Goal: Information Seeking & Learning: Learn about a topic

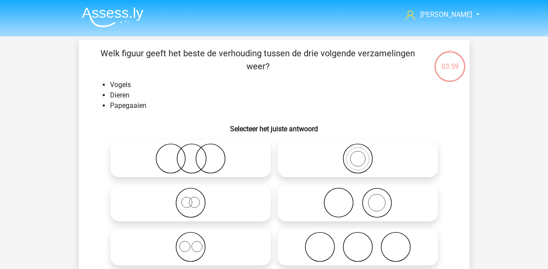
scroll to position [40, 0]
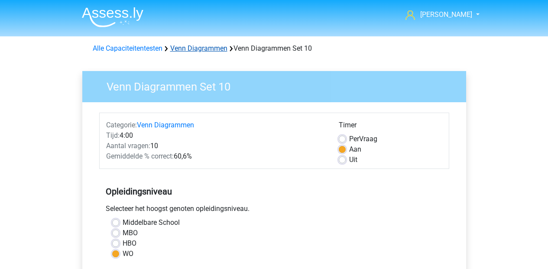
click at [181, 48] on link "Venn Diagrammen" at bounding box center [198, 48] width 57 height 8
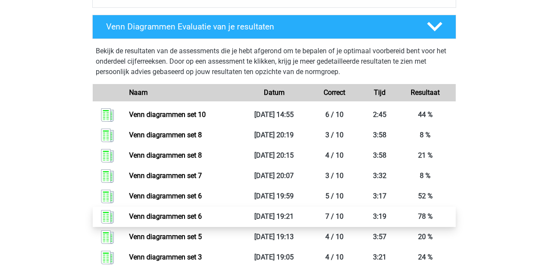
scroll to position [307, 0]
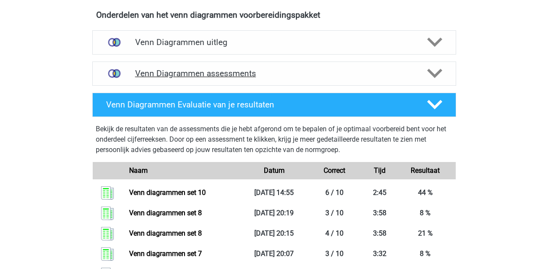
click at [327, 73] on h4 "Venn Diagrammen assessments" at bounding box center [274, 73] width 278 height 10
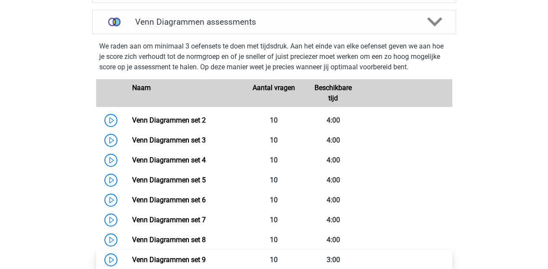
scroll to position [430, 0]
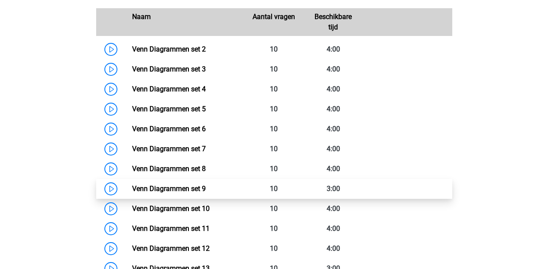
click at [206, 191] on link "Venn Diagrammen set 9" at bounding box center [169, 188] width 74 height 8
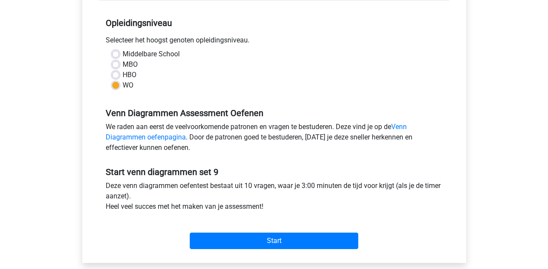
scroll to position [258, 0]
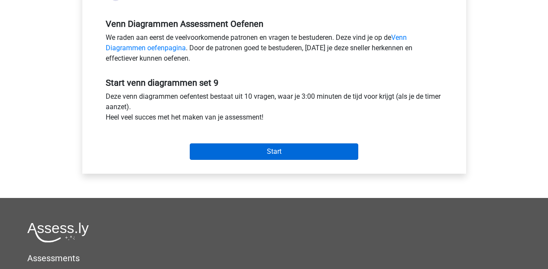
click at [265, 146] on input "Start" at bounding box center [274, 151] width 168 height 16
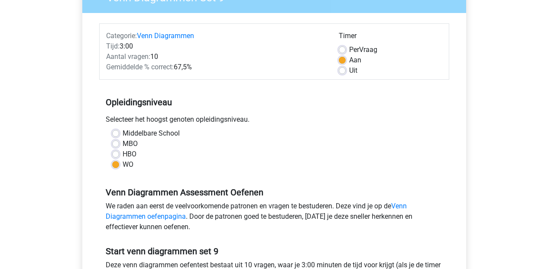
scroll to position [0, 0]
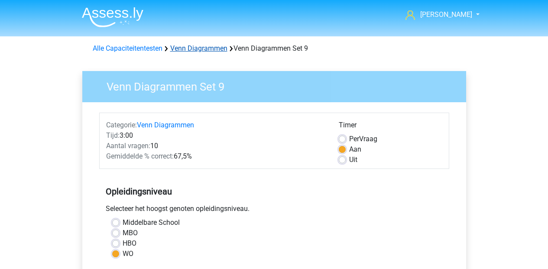
click at [197, 49] on link "Venn Diagrammen" at bounding box center [198, 48] width 57 height 8
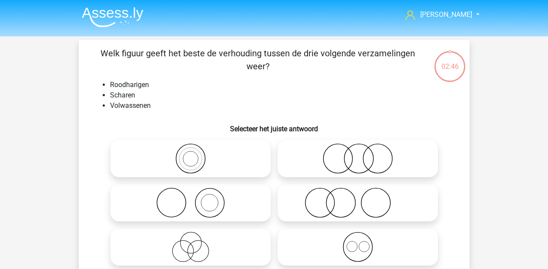
click at [334, 207] on icon at bounding box center [357, 203] width 153 height 30
click at [358, 198] on input "radio" at bounding box center [361, 196] width 6 height 6
radio input "true"
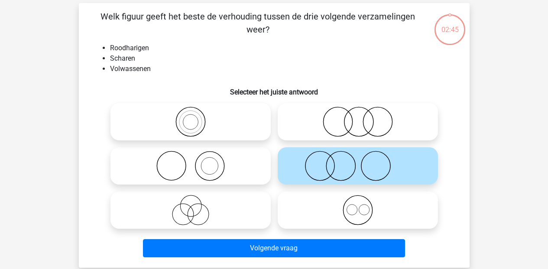
scroll to position [105, 0]
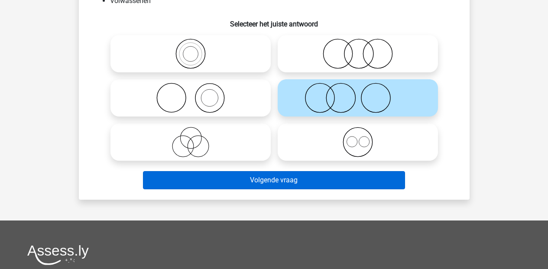
click at [283, 186] on button "Volgende vraag" at bounding box center [274, 180] width 262 height 18
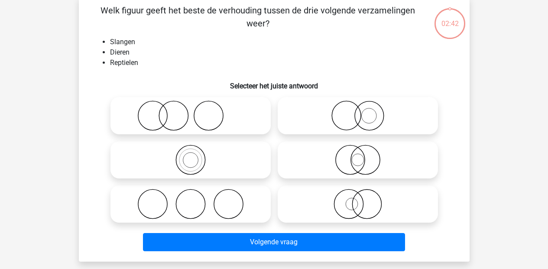
scroll to position [40, 0]
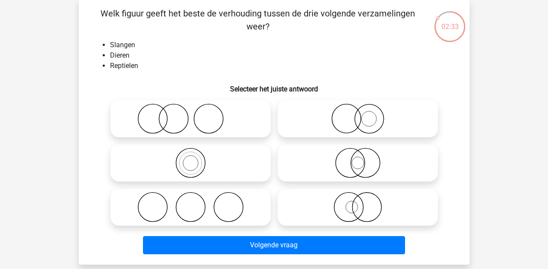
click at [196, 175] on icon at bounding box center [190, 163] width 153 height 30
click at [196, 159] on input "radio" at bounding box center [194, 156] width 6 height 6
radio input "true"
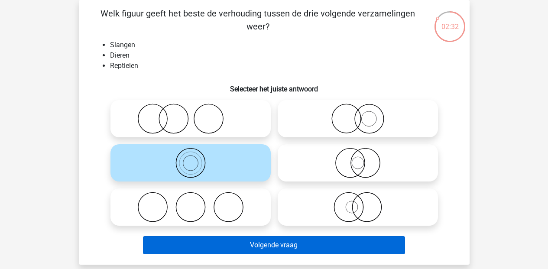
click at [230, 242] on button "Volgende vraag" at bounding box center [274, 245] width 262 height 18
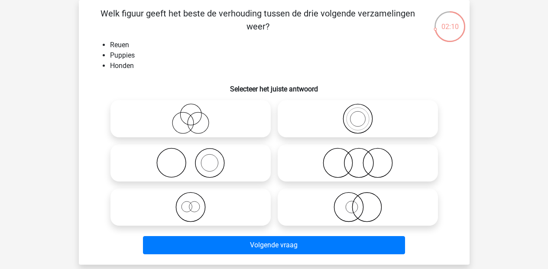
click at [197, 117] on icon at bounding box center [190, 119] width 153 height 30
click at [196, 114] on input "radio" at bounding box center [194, 112] width 6 height 6
radio input "true"
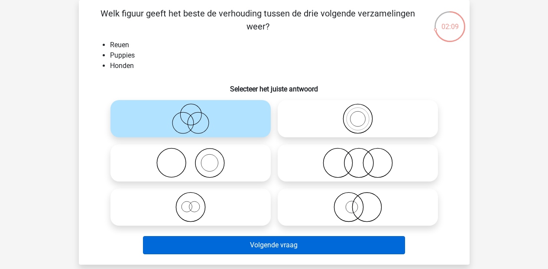
click at [250, 248] on button "Volgende vraag" at bounding box center [274, 245] width 262 height 18
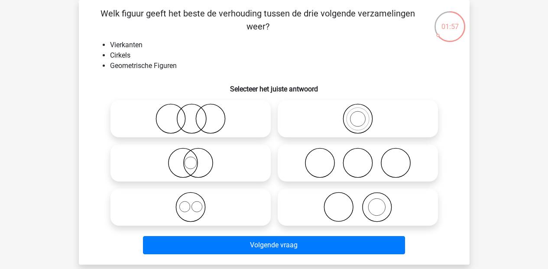
click at [188, 213] on icon at bounding box center [190, 207] width 153 height 30
click at [191, 203] on input "radio" at bounding box center [194, 200] width 6 height 6
radio input "true"
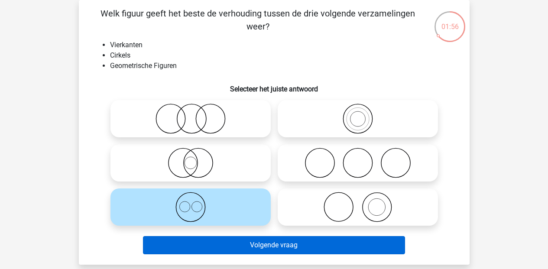
click at [202, 236] on button "Volgende vraag" at bounding box center [274, 245] width 262 height 18
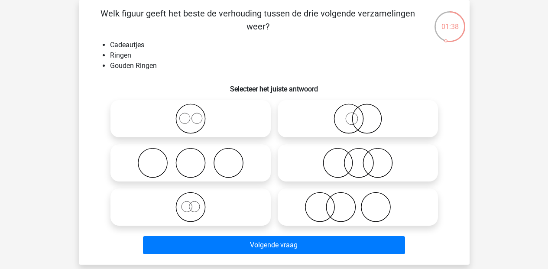
click at [359, 121] on icon at bounding box center [357, 119] width 153 height 30
click at [359, 114] on input "radio" at bounding box center [361, 112] width 6 height 6
radio input "true"
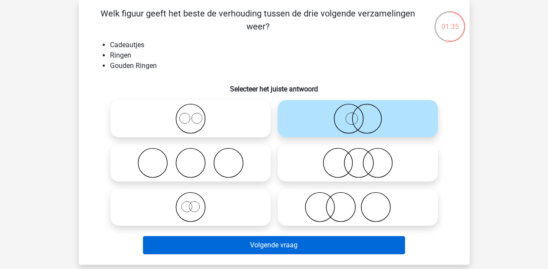
click at [262, 245] on button "Volgende vraag" at bounding box center [274, 245] width 262 height 18
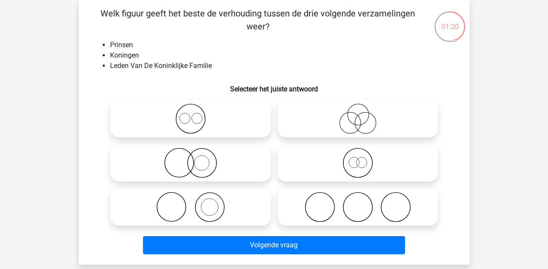
click at [187, 125] on icon at bounding box center [190, 119] width 153 height 30
click at [191, 114] on input "radio" at bounding box center [194, 112] width 6 height 6
radio input "true"
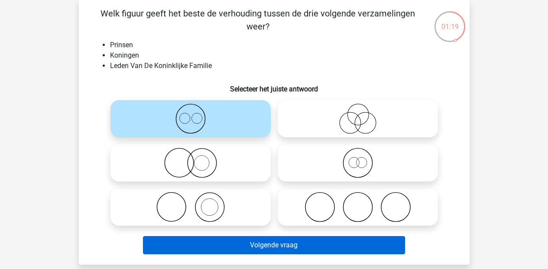
click at [240, 242] on button "Volgende vraag" at bounding box center [274, 245] width 262 height 18
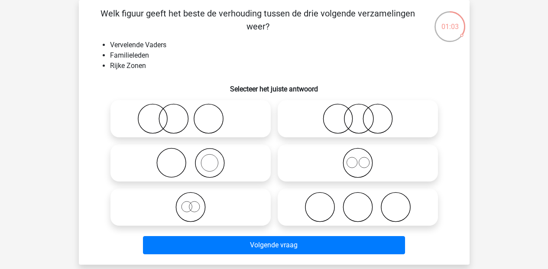
click at [371, 128] on icon at bounding box center [357, 119] width 153 height 30
click at [363, 114] on input "radio" at bounding box center [361, 112] width 6 height 6
radio input "true"
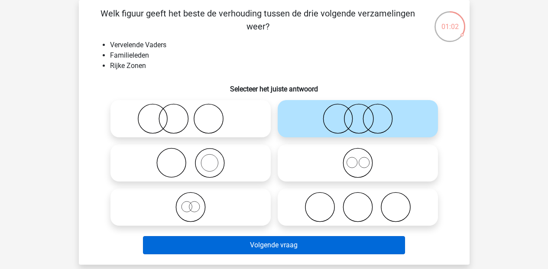
click at [323, 246] on button "Volgende vraag" at bounding box center [274, 245] width 262 height 18
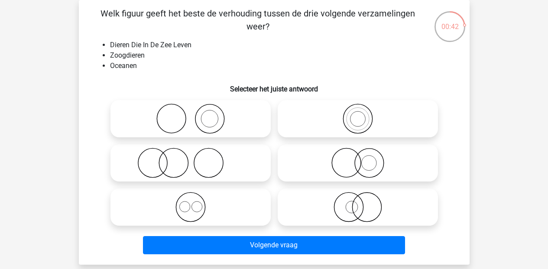
click at [163, 167] on icon at bounding box center [190, 163] width 153 height 30
click at [191, 159] on input "radio" at bounding box center [194, 156] width 6 height 6
radio input "true"
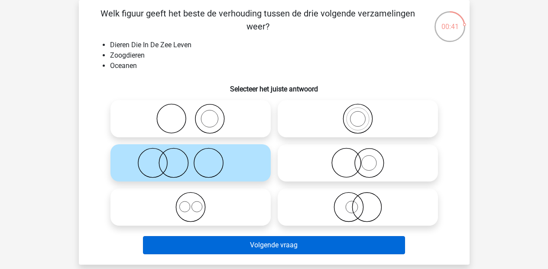
click at [237, 252] on button "Volgende vraag" at bounding box center [274, 245] width 262 height 18
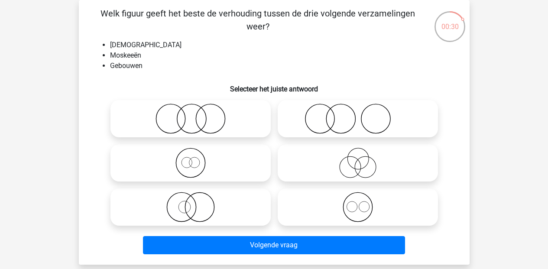
click at [368, 210] on icon at bounding box center [357, 207] width 153 height 30
click at [363, 203] on input "radio" at bounding box center [361, 200] width 6 height 6
radio input "true"
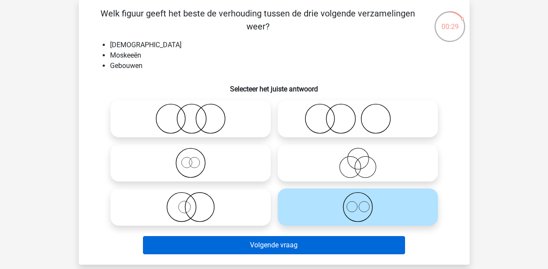
click at [335, 242] on button "Volgende vraag" at bounding box center [274, 245] width 262 height 18
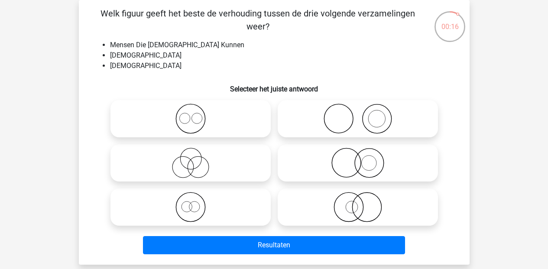
click at [186, 167] on icon at bounding box center [190, 163] width 153 height 30
click at [191, 159] on input "radio" at bounding box center [194, 156] width 6 height 6
radio input "true"
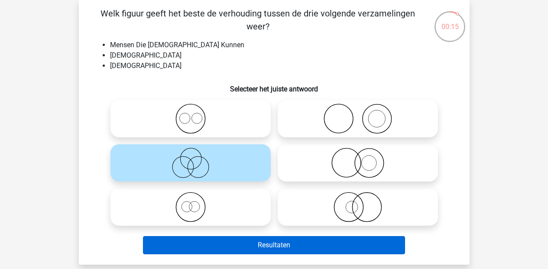
click at [260, 244] on button "Resultaten" at bounding box center [274, 245] width 262 height 18
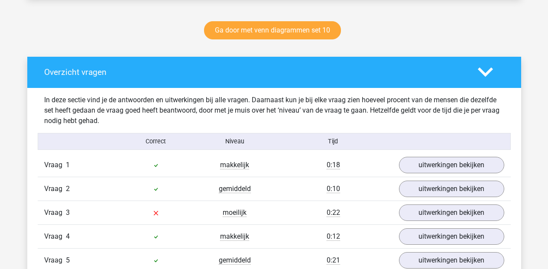
scroll to position [516, 0]
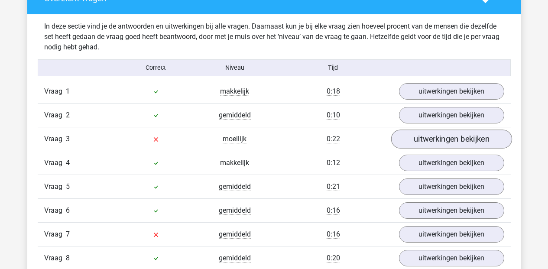
click at [442, 146] on link "uitwerkingen bekijken" at bounding box center [451, 138] width 121 height 19
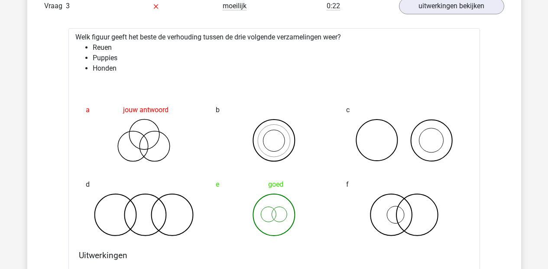
scroll to position [925, 0]
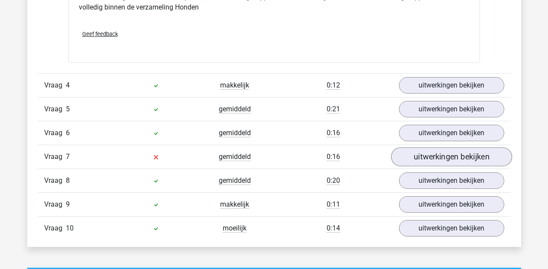
click at [438, 155] on link "uitwerkingen bekijken" at bounding box center [451, 157] width 121 height 19
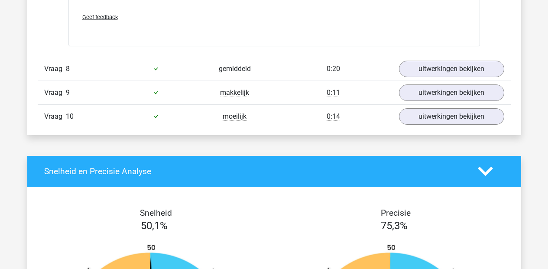
scroll to position [1062, 0]
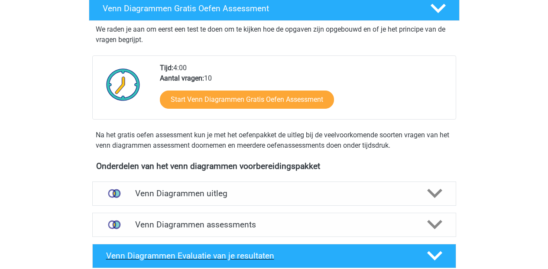
scroll to position [234, 0]
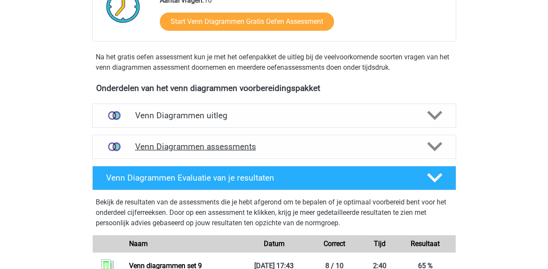
click at [442, 143] on div at bounding box center [433, 146] width 29 height 15
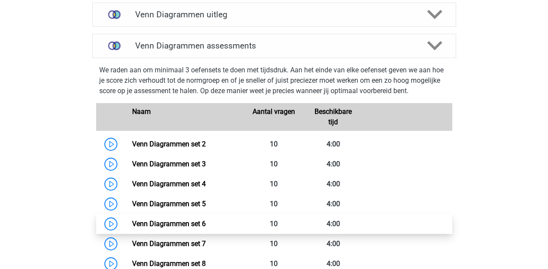
scroll to position [459, 0]
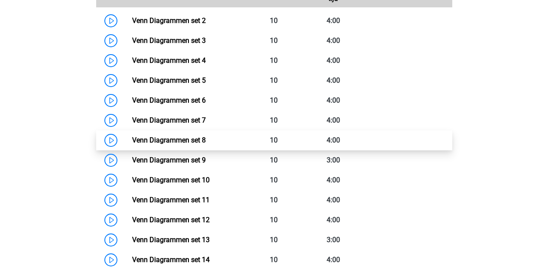
click at [179, 141] on link "Venn Diagrammen set 8" at bounding box center [169, 140] width 74 height 8
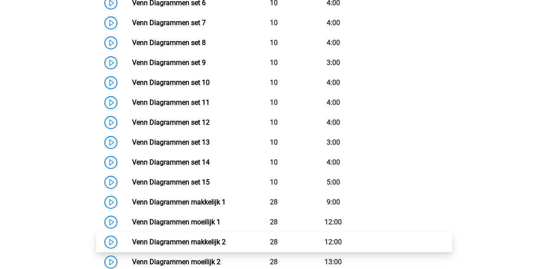
scroll to position [572, 0]
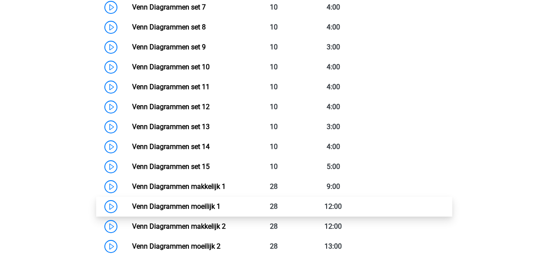
click at [170, 207] on link "Venn Diagrammen moeilijk 1" at bounding box center [176, 206] width 88 height 8
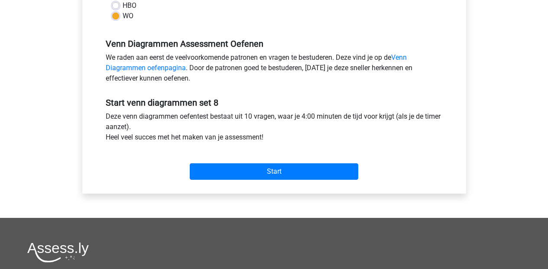
scroll to position [338, 0]
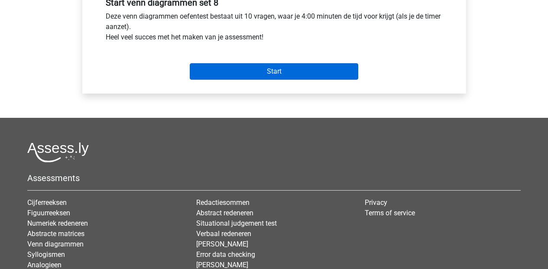
click at [276, 75] on input "Start" at bounding box center [274, 71] width 168 height 16
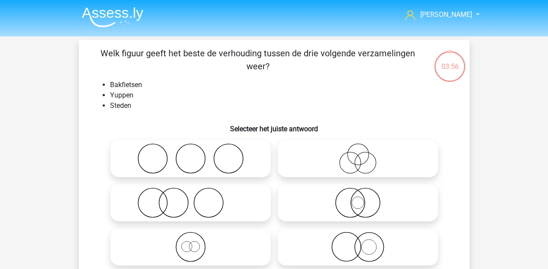
click at [145, 163] on icon at bounding box center [190, 158] width 153 height 30
click at [191, 154] on input "radio" at bounding box center [194, 152] width 6 height 6
radio input "true"
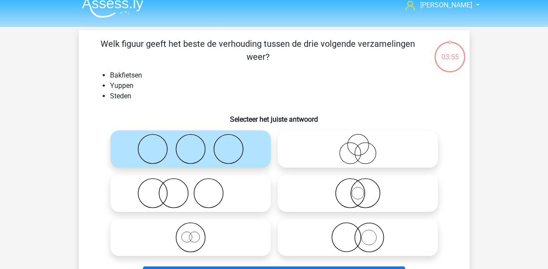
scroll to position [65, 0]
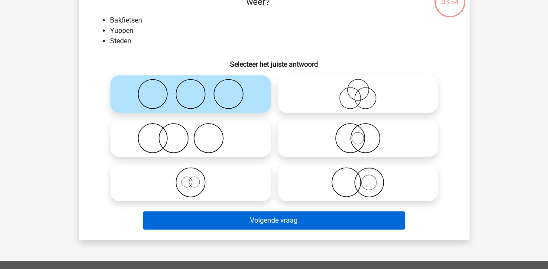
click at [269, 224] on button "Volgende vraag" at bounding box center [274, 220] width 262 height 18
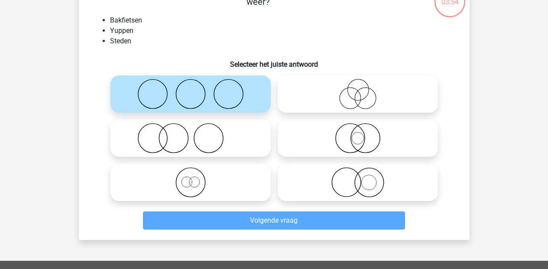
scroll to position [40, 0]
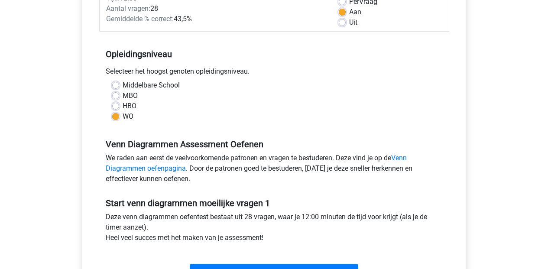
scroll to position [228, 0]
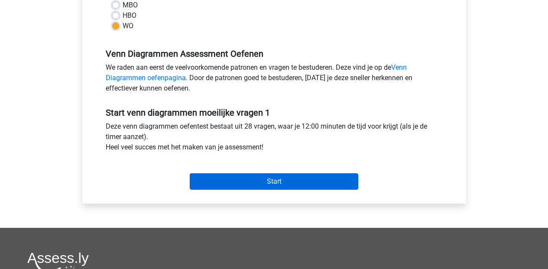
click at [281, 187] on input "Start" at bounding box center [274, 181] width 168 height 16
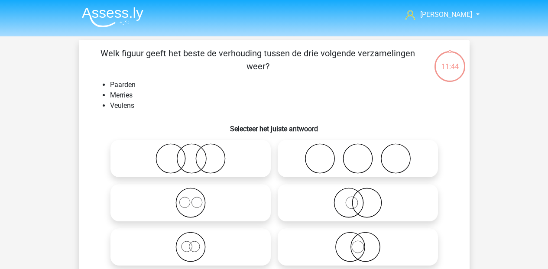
click at [358, 247] on icon at bounding box center [357, 247] width 153 height 30
click at [358, 243] on input "radio" at bounding box center [361, 240] width 6 height 6
radio input "true"
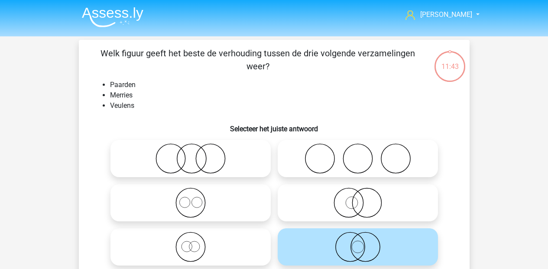
scroll to position [68, 0]
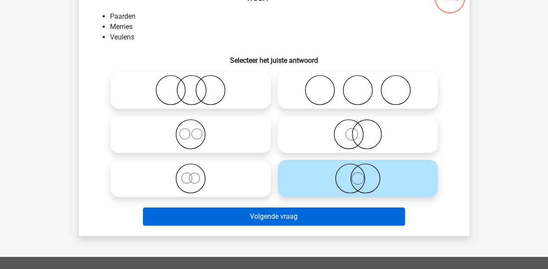
click at [291, 222] on button "Volgende vraag" at bounding box center [274, 216] width 262 height 18
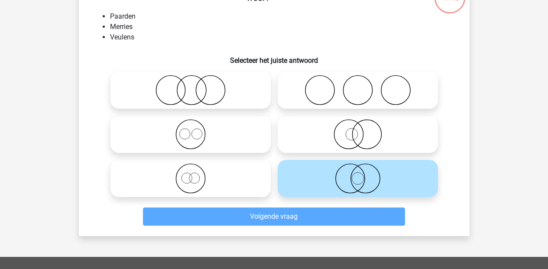
scroll to position [40, 0]
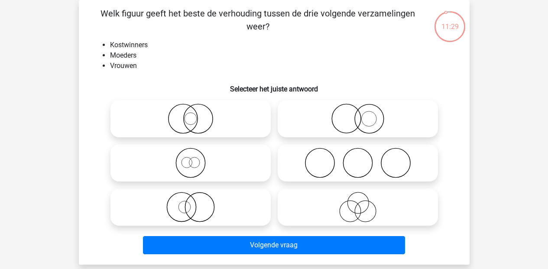
click at [174, 209] on icon at bounding box center [190, 207] width 153 height 30
click at [191, 203] on input "radio" at bounding box center [194, 200] width 6 height 6
radio input "true"
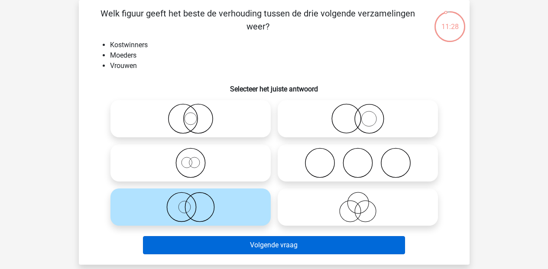
click at [232, 242] on button "Volgende vraag" at bounding box center [274, 245] width 262 height 18
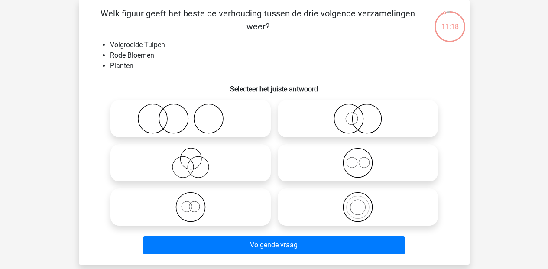
click at [162, 120] on icon at bounding box center [190, 119] width 153 height 30
click at [191, 114] on input "radio" at bounding box center [194, 112] width 6 height 6
radio input "true"
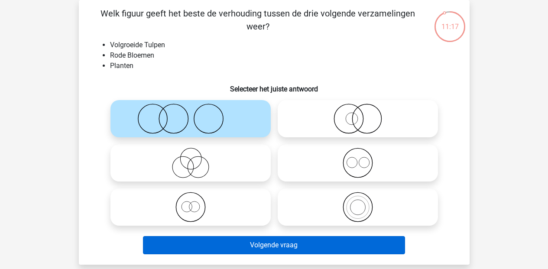
click at [274, 239] on button "Volgende vraag" at bounding box center [274, 245] width 262 height 18
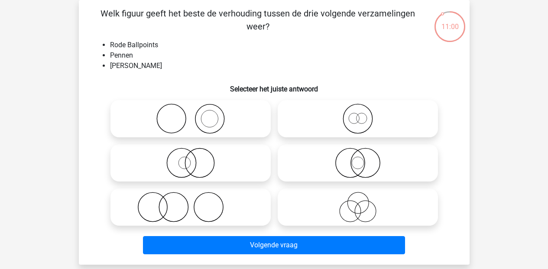
drag, startPoint x: 177, startPoint y: 124, endPoint x: 203, endPoint y: 135, distance: 27.9
click at [179, 123] on icon at bounding box center [190, 119] width 153 height 30
click at [191, 114] on input "radio" at bounding box center [194, 112] width 6 height 6
radio input "true"
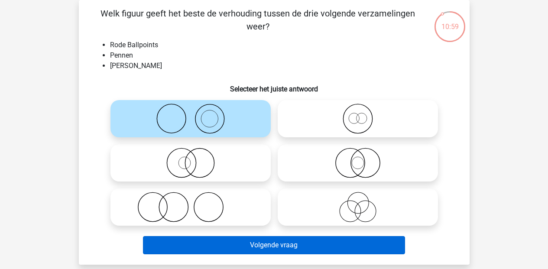
click at [278, 250] on button "Volgende vraag" at bounding box center [274, 245] width 262 height 18
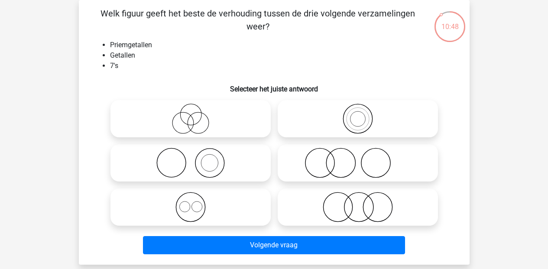
click at [190, 208] on icon at bounding box center [190, 207] width 153 height 30
click at [191, 203] on input "radio" at bounding box center [194, 200] width 6 height 6
radio input "true"
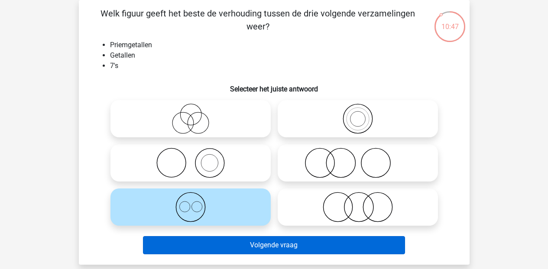
click at [252, 244] on button "Volgende vraag" at bounding box center [274, 245] width 262 height 18
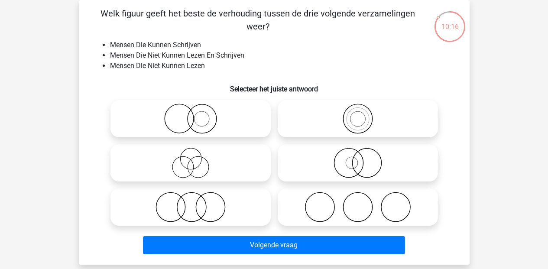
drag, startPoint x: 375, startPoint y: 203, endPoint x: 365, endPoint y: 220, distance: 20.2
click at [375, 203] on icon at bounding box center [357, 207] width 153 height 30
click at [363, 203] on input "radio" at bounding box center [361, 200] width 6 height 6
radio input "true"
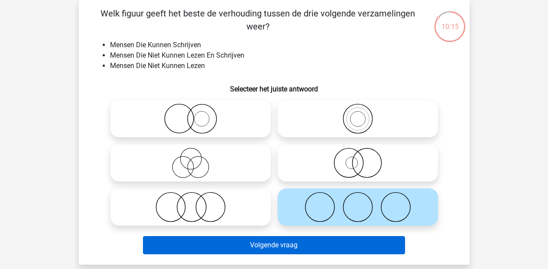
click at [319, 248] on button "Volgende vraag" at bounding box center [274, 245] width 262 height 18
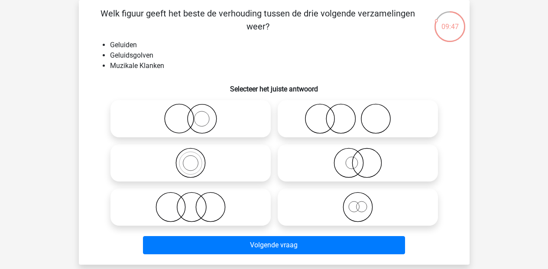
click at [344, 115] on icon at bounding box center [357, 119] width 153 height 30
click at [358, 114] on input "radio" at bounding box center [361, 112] width 6 height 6
radio input "true"
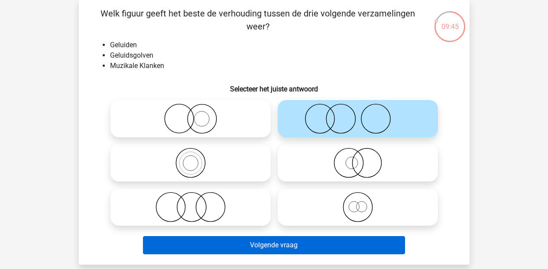
click at [291, 245] on button "Volgende vraag" at bounding box center [274, 245] width 262 height 18
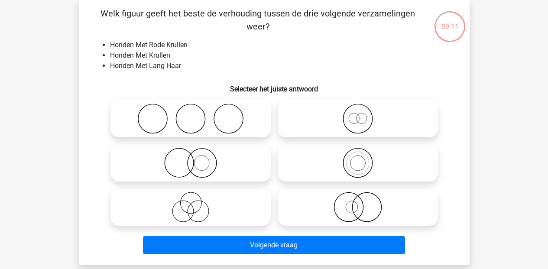
drag, startPoint x: 348, startPoint y: 209, endPoint x: 349, endPoint y: 214, distance: 5.4
click at [348, 210] on icon at bounding box center [357, 207] width 153 height 30
click at [358, 203] on input "radio" at bounding box center [361, 200] width 6 height 6
radio input "true"
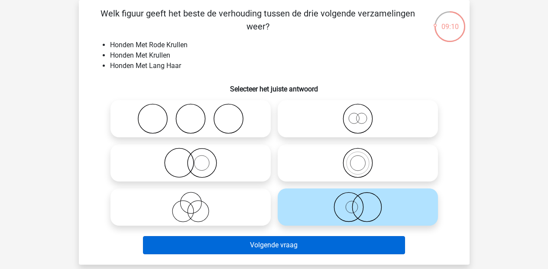
click at [317, 243] on button "Volgende vraag" at bounding box center [274, 245] width 262 height 18
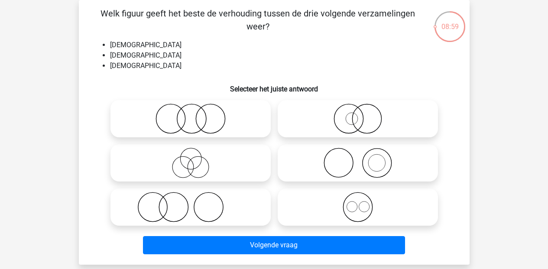
click at [361, 211] on icon at bounding box center [357, 207] width 153 height 30
click at [361, 203] on input "radio" at bounding box center [361, 200] width 6 height 6
radio input "true"
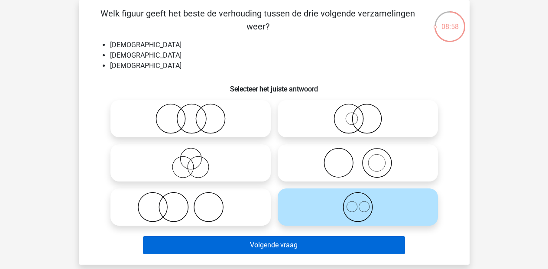
click at [323, 247] on button "Volgende vraag" at bounding box center [274, 245] width 262 height 18
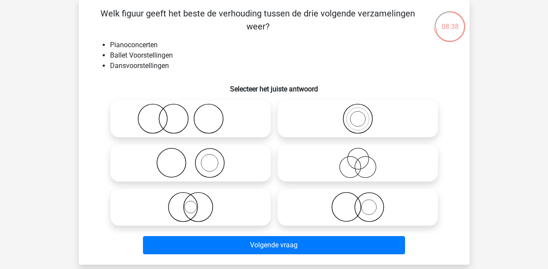
click at [181, 165] on icon at bounding box center [190, 163] width 153 height 30
click at [191, 159] on input "radio" at bounding box center [194, 156] width 6 height 6
radio input "true"
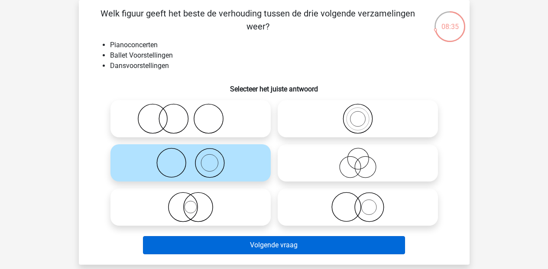
click at [252, 243] on button "Volgende vraag" at bounding box center [274, 245] width 262 height 18
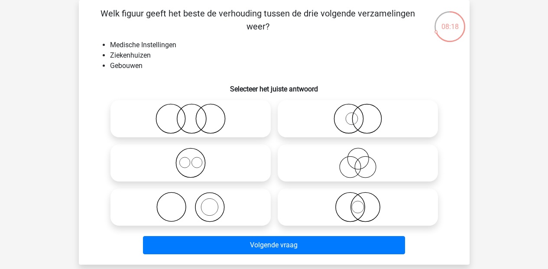
click at [355, 204] on icon at bounding box center [357, 207] width 153 height 30
click at [358, 203] on input "radio" at bounding box center [361, 200] width 6 height 6
radio input "true"
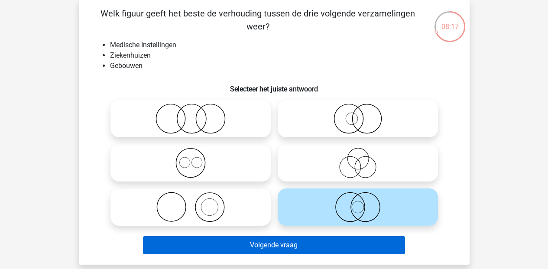
click at [323, 242] on button "Volgende vraag" at bounding box center [274, 245] width 262 height 18
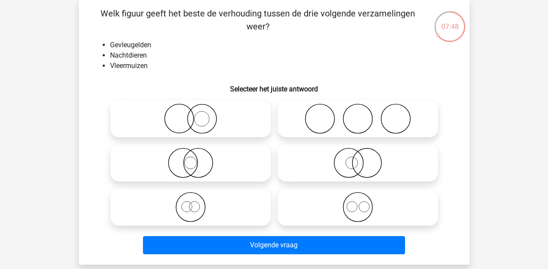
click at [188, 212] on circle at bounding box center [186, 206] width 10 height 10
click at [191, 203] on input "radio" at bounding box center [194, 200] width 6 height 6
radio input "true"
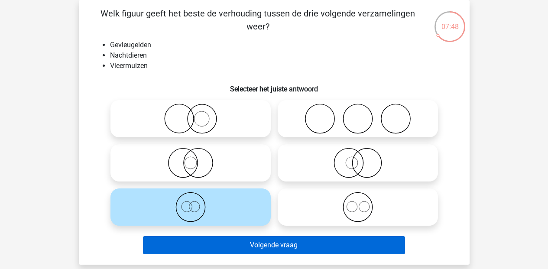
click at [235, 249] on button "Volgende vraag" at bounding box center [274, 245] width 262 height 18
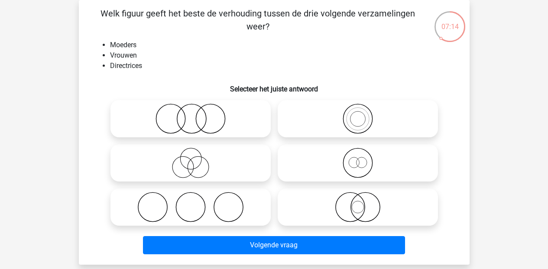
click at [357, 210] on icon at bounding box center [357, 207] width 153 height 30
click at [358, 203] on input "radio" at bounding box center [361, 200] width 6 height 6
radio input "true"
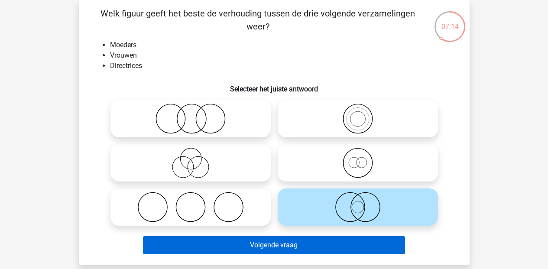
click at [342, 238] on button "Volgende vraag" at bounding box center [274, 245] width 262 height 18
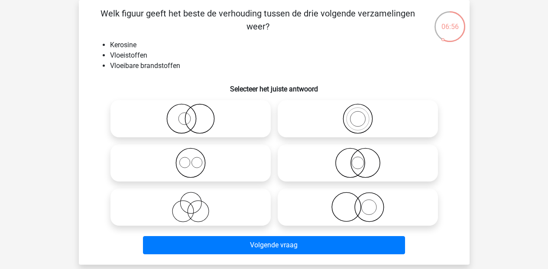
click at [357, 119] on icon at bounding box center [357, 119] width 153 height 30
click at [358, 114] on input "radio" at bounding box center [361, 112] width 6 height 6
radio input "true"
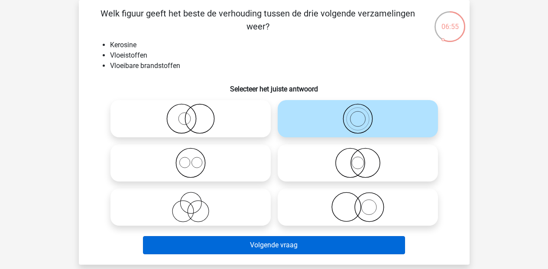
click at [291, 247] on button "Volgende vraag" at bounding box center [274, 245] width 262 height 18
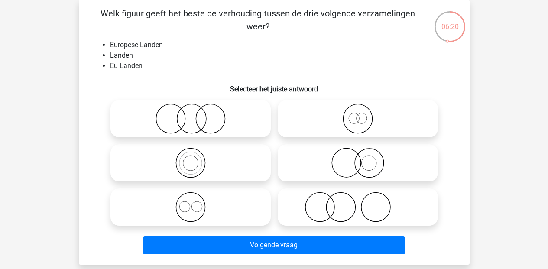
click at [366, 116] on icon at bounding box center [357, 119] width 153 height 30
click at [363, 114] on input "radio" at bounding box center [361, 112] width 6 height 6
radio input "true"
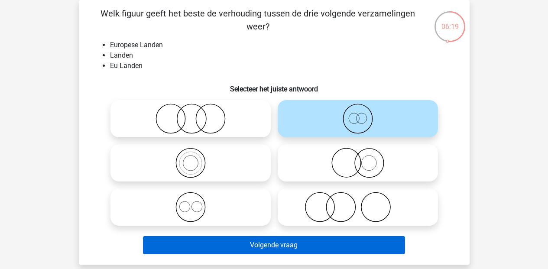
click at [285, 245] on button "Volgende vraag" at bounding box center [274, 245] width 262 height 18
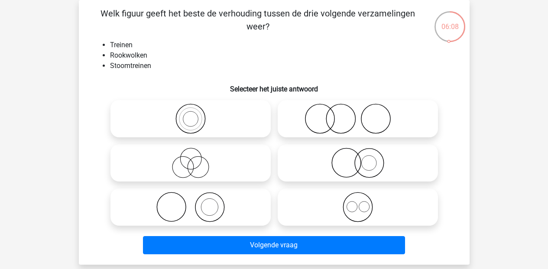
click at [186, 212] on icon at bounding box center [190, 207] width 153 height 30
click at [191, 203] on input "radio" at bounding box center [194, 200] width 6 height 6
radio input "true"
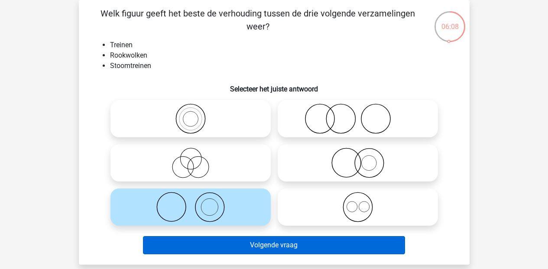
click at [256, 240] on button "Volgende vraag" at bounding box center [274, 245] width 262 height 18
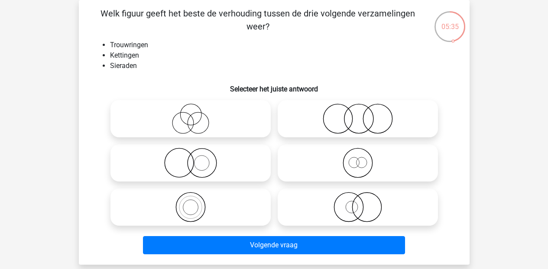
click at [176, 159] on icon at bounding box center [190, 163] width 153 height 30
click at [191, 159] on input "radio" at bounding box center [194, 156] width 6 height 6
radio input "true"
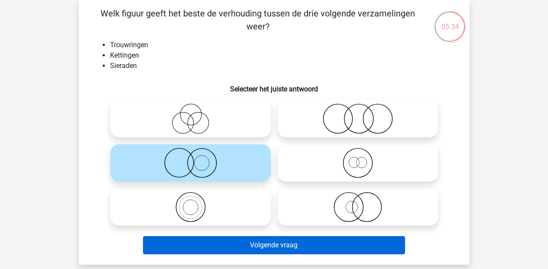
click at [227, 240] on button "Volgende vraag" at bounding box center [274, 245] width 262 height 18
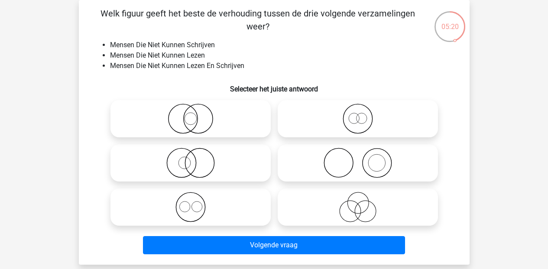
click at [191, 120] on icon at bounding box center [190, 119] width 153 height 30
click at [191, 114] on input "radio" at bounding box center [194, 112] width 6 height 6
radio input "true"
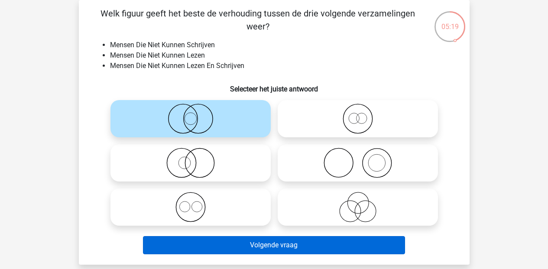
click at [236, 242] on button "Volgende vraag" at bounding box center [274, 245] width 262 height 18
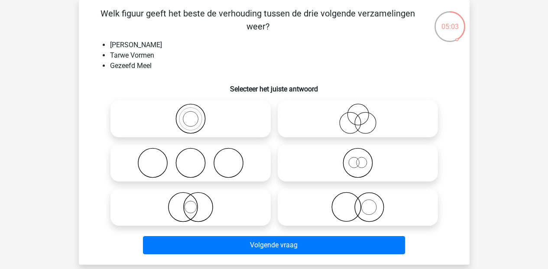
click at [362, 163] on icon at bounding box center [357, 163] width 153 height 30
click at [362, 159] on input "radio" at bounding box center [361, 156] width 6 height 6
radio input "true"
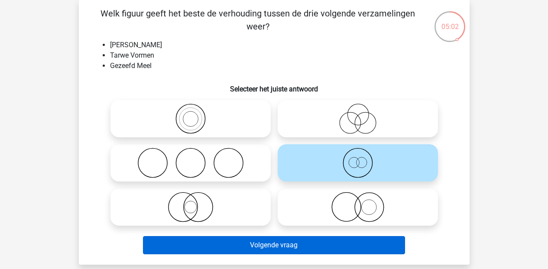
click at [325, 245] on button "Volgende vraag" at bounding box center [274, 245] width 262 height 18
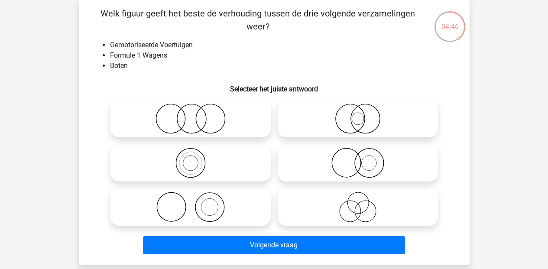
click at [183, 123] on icon at bounding box center [190, 119] width 153 height 30
click at [191, 114] on input "radio" at bounding box center [194, 112] width 6 height 6
radio input "true"
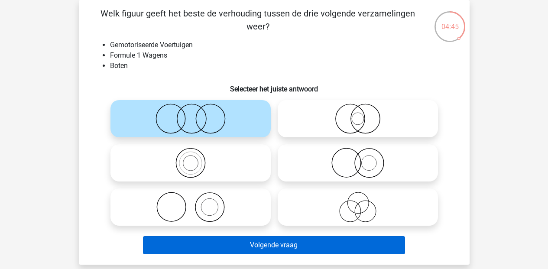
click at [255, 243] on button "Volgende vraag" at bounding box center [274, 245] width 262 height 18
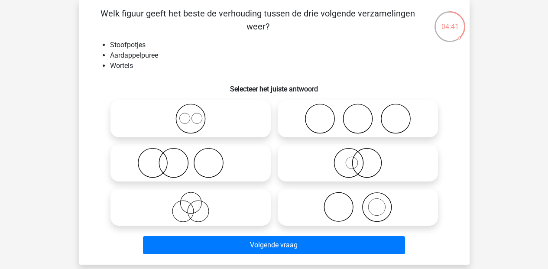
click at [299, 116] on icon at bounding box center [357, 119] width 153 height 30
click at [358, 114] on input "radio" at bounding box center [361, 112] width 6 height 6
radio input "true"
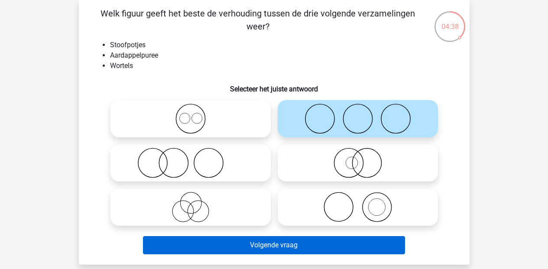
click at [289, 246] on button "Volgende vraag" at bounding box center [274, 245] width 262 height 18
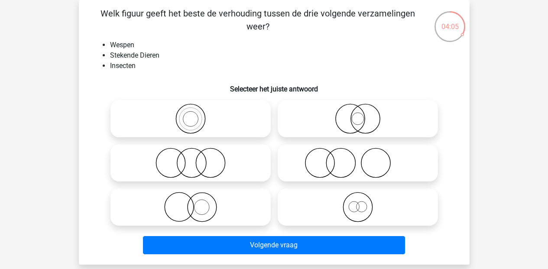
click at [205, 120] on icon at bounding box center [190, 119] width 153 height 30
click at [196, 114] on input "radio" at bounding box center [194, 112] width 6 height 6
radio input "true"
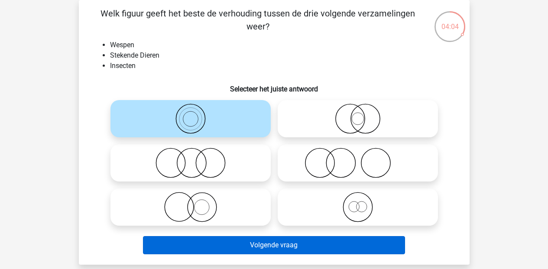
click at [262, 243] on button "Volgende vraag" at bounding box center [274, 245] width 262 height 18
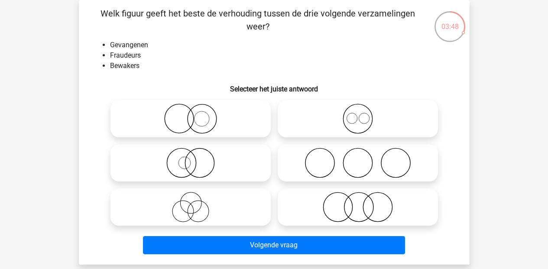
click at [353, 214] on icon at bounding box center [357, 207] width 153 height 30
click at [358, 203] on input "radio" at bounding box center [361, 200] width 6 height 6
radio input "true"
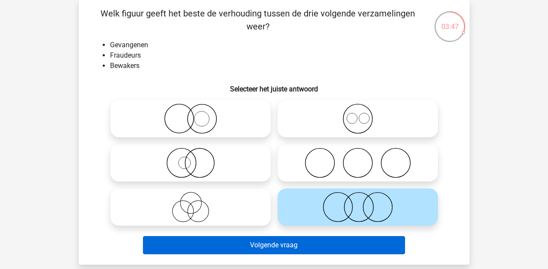
click at [341, 251] on button "Volgende vraag" at bounding box center [274, 245] width 262 height 18
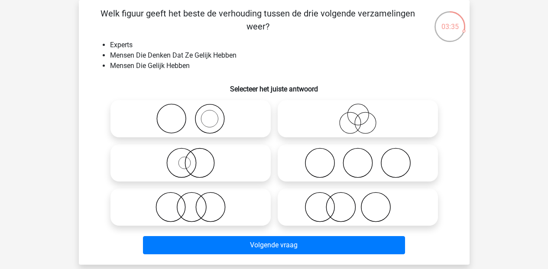
click at [349, 120] on icon at bounding box center [357, 119] width 153 height 30
click at [358, 114] on input "radio" at bounding box center [361, 112] width 6 height 6
radio input "true"
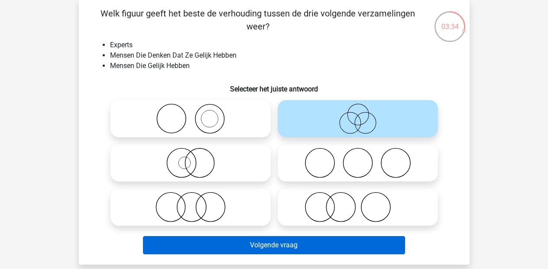
click at [314, 247] on button "Volgende vraag" at bounding box center [274, 245] width 262 height 18
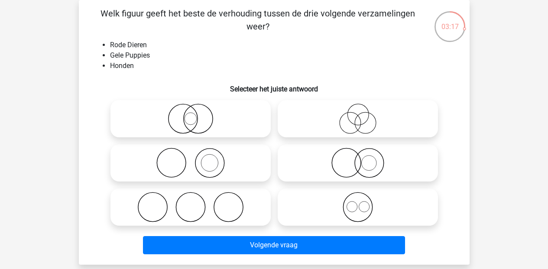
click at [363, 164] on icon at bounding box center [357, 163] width 153 height 30
click at [363, 159] on input "radio" at bounding box center [361, 156] width 6 height 6
radio input "true"
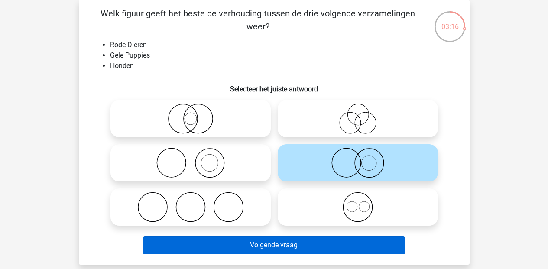
click at [301, 244] on button "Volgende vraag" at bounding box center [274, 245] width 262 height 18
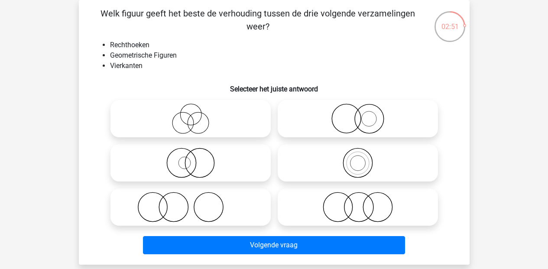
click at [356, 212] on icon at bounding box center [357, 207] width 153 height 30
click at [358, 203] on input "radio" at bounding box center [361, 200] width 6 height 6
radio input "true"
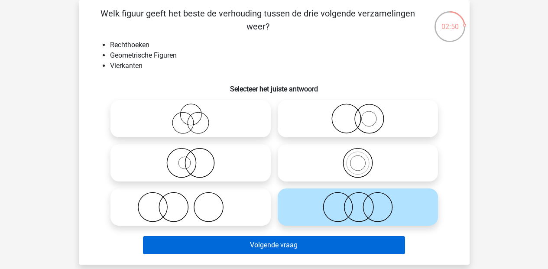
click at [316, 243] on button "Volgende vraag" at bounding box center [274, 245] width 262 height 18
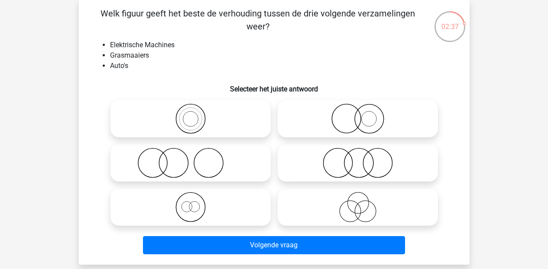
click at [156, 169] on icon at bounding box center [190, 163] width 153 height 30
click at [191, 159] on input "radio" at bounding box center [194, 156] width 6 height 6
radio input "true"
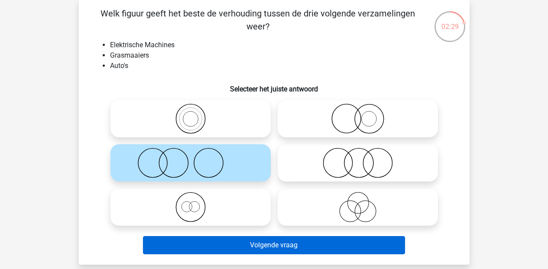
click at [208, 242] on button "Volgende vraag" at bounding box center [274, 245] width 262 height 18
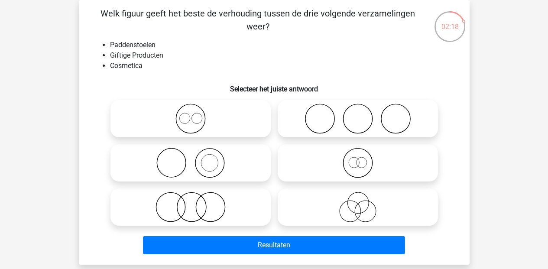
click at [356, 132] on icon at bounding box center [357, 119] width 153 height 30
click at [358, 114] on input "radio" at bounding box center [361, 112] width 6 height 6
radio input "true"
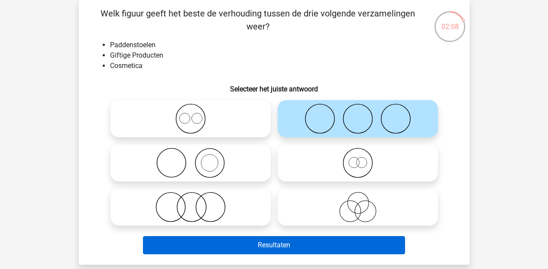
click at [319, 246] on button "Resultaten" at bounding box center [274, 245] width 262 height 18
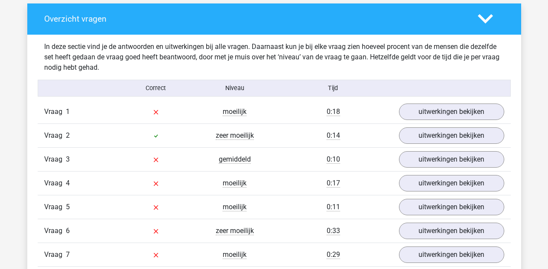
scroll to position [570, 0]
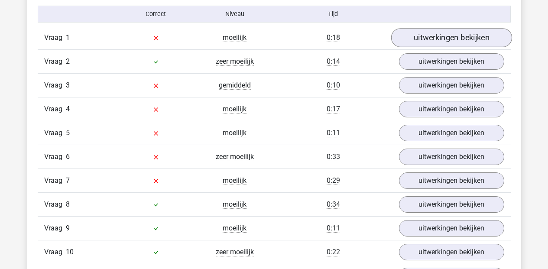
click at [434, 37] on link "uitwerkingen bekijken" at bounding box center [451, 37] width 121 height 19
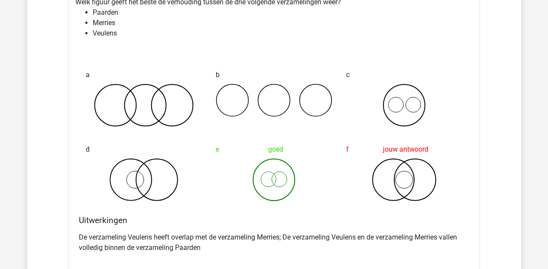
scroll to position [929, 0]
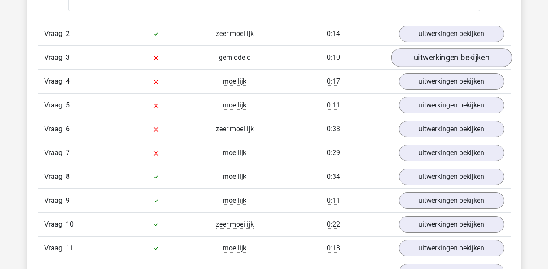
click at [435, 60] on link "uitwerkingen bekijken" at bounding box center [451, 58] width 121 height 19
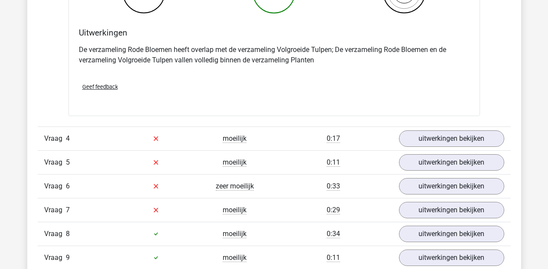
scroll to position [1211, 0]
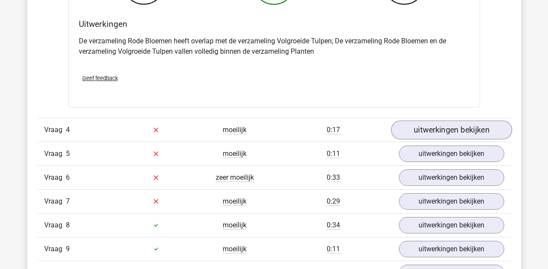
click at [442, 125] on link "uitwerkingen bekijken" at bounding box center [451, 129] width 121 height 19
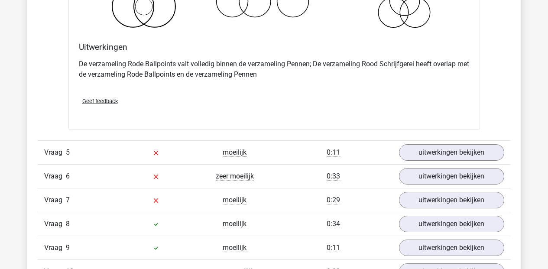
scroll to position [1542, 0]
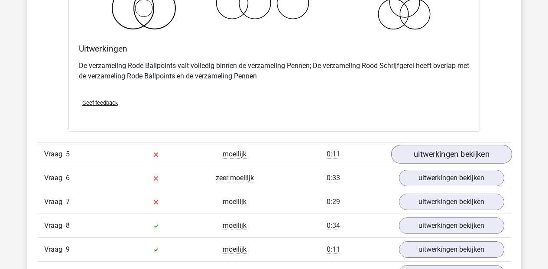
click at [446, 157] on link "uitwerkingen bekijken" at bounding box center [451, 154] width 121 height 19
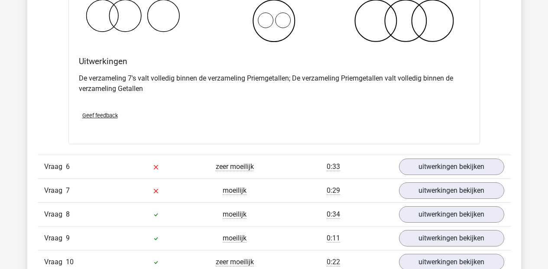
scroll to position [1893, 0]
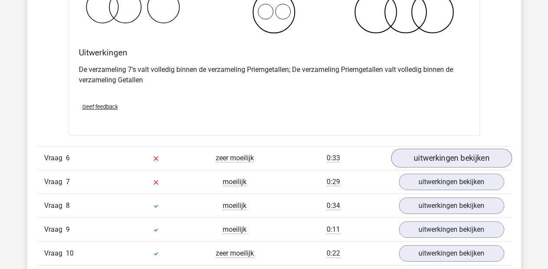
click at [434, 158] on link "uitwerkingen bekijken" at bounding box center [451, 158] width 121 height 19
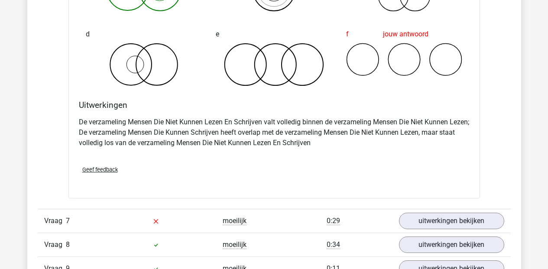
scroll to position [2210, 0]
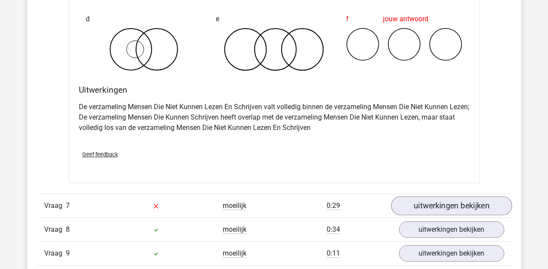
click at [450, 204] on link "uitwerkingen bekijken" at bounding box center [451, 205] width 121 height 19
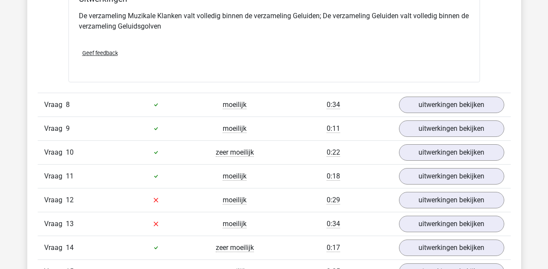
scroll to position [2747, 0]
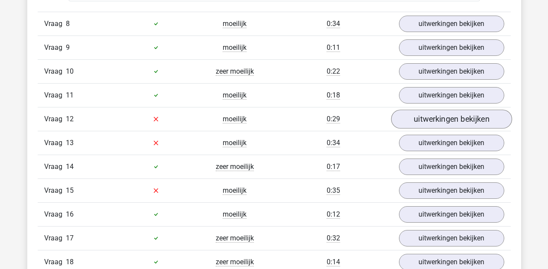
click at [442, 115] on link "uitwerkingen bekijken" at bounding box center [451, 119] width 121 height 19
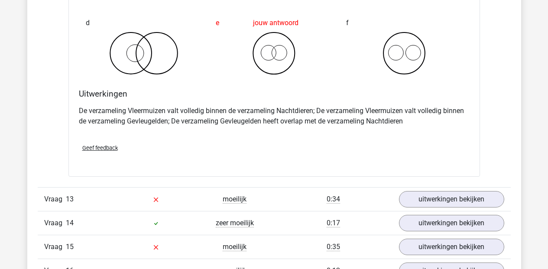
scroll to position [3023, 0]
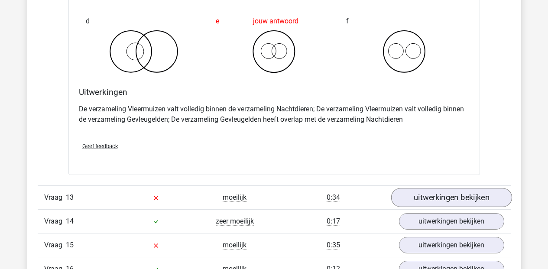
click at [451, 192] on link "uitwerkingen bekijken" at bounding box center [451, 197] width 121 height 19
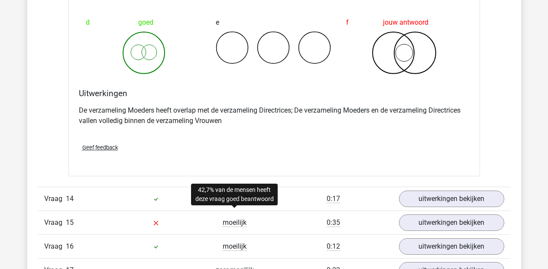
scroll to position [3441, 0]
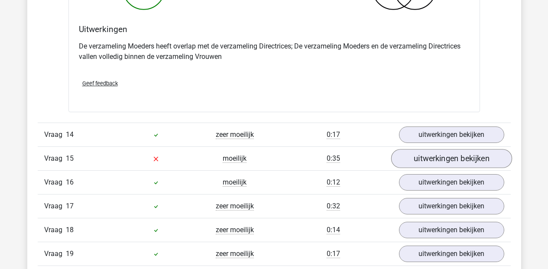
click at [437, 162] on link "uitwerkingen bekijken" at bounding box center [451, 158] width 121 height 19
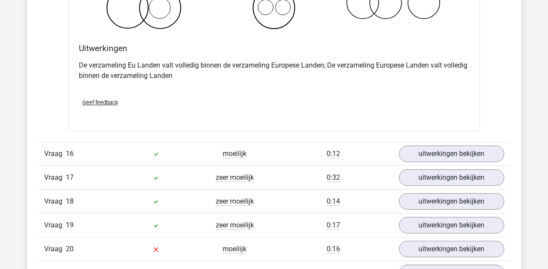
scroll to position [3802, 0]
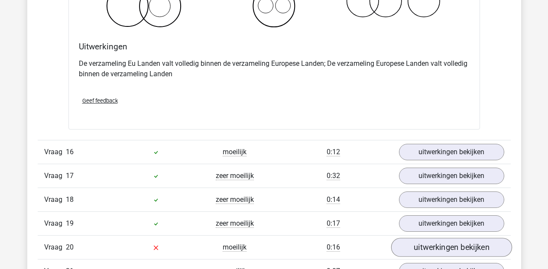
click at [438, 244] on link "uitwerkingen bekijken" at bounding box center [451, 247] width 121 height 19
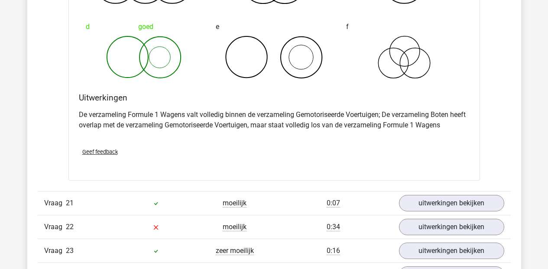
scroll to position [4209, 0]
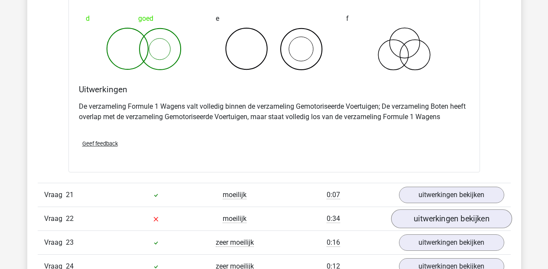
click at [420, 216] on link "uitwerkingen bekijken" at bounding box center [451, 219] width 121 height 19
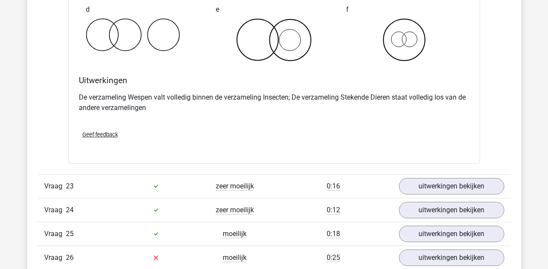
scroll to position [4663, 0]
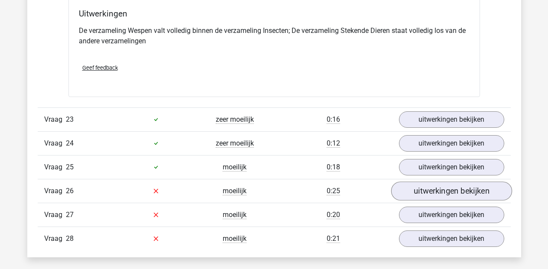
click at [425, 188] on link "uitwerkingen bekijken" at bounding box center [451, 190] width 121 height 19
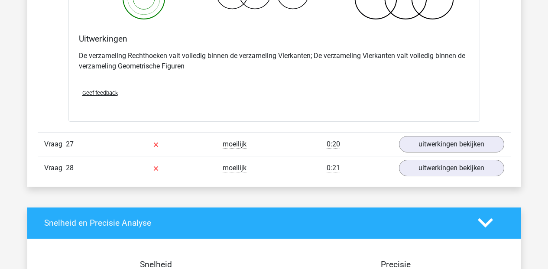
scroll to position [5137, 0]
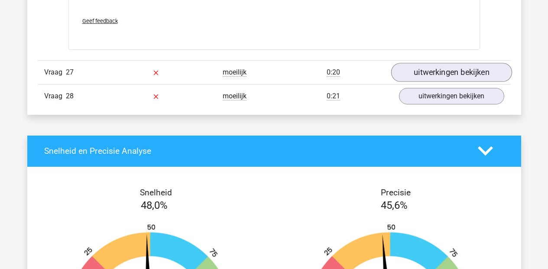
click at [430, 67] on link "uitwerkingen bekijken" at bounding box center [451, 72] width 121 height 19
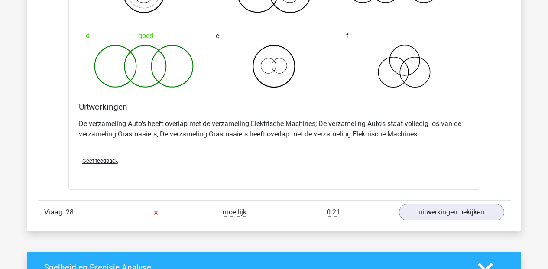
scroll to position [5397, 0]
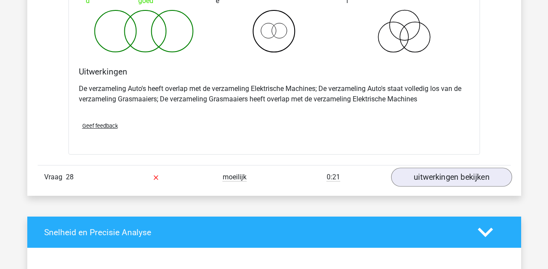
click at [452, 182] on link "uitwerkingen bekijken" at bounding box center [451, 177] width 121 height 19
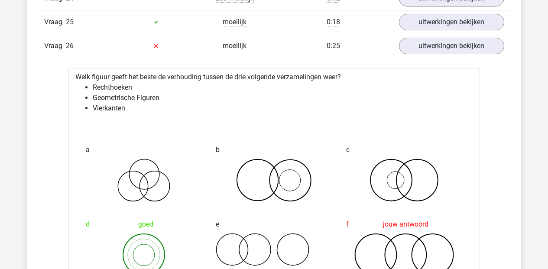
scroll to position [4711, 0]
